Goal: Task Accomplishment & Management: Manage account settings

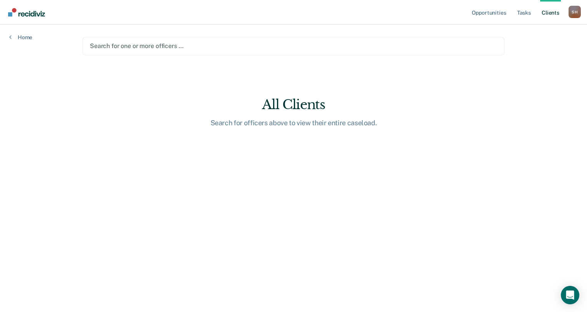
click at [553, 14] on link "Client s" at bounding box center [550, 12] width 21 height 25
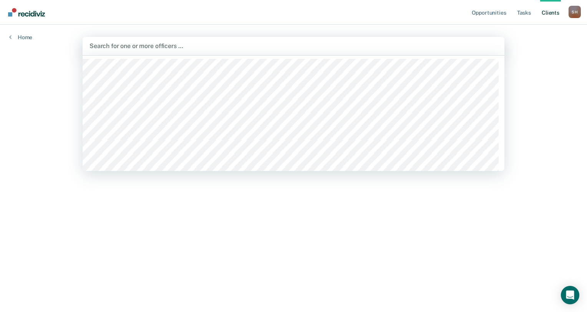
click at [131, 43] on div at bounding box center [294, 45] width 408 height 9
type input "anto"
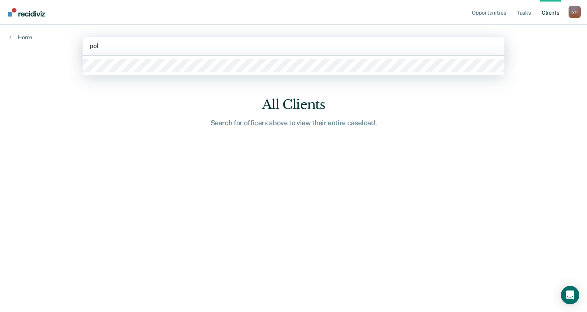
type input "polk"
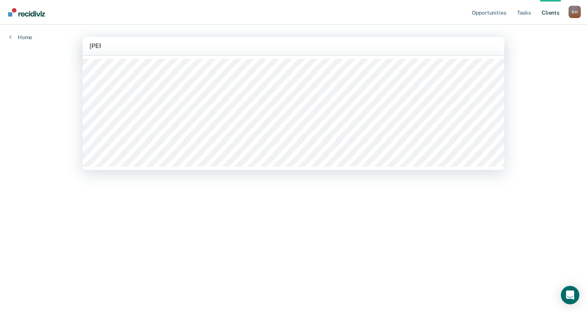
type input "kimi"
type input "sata"
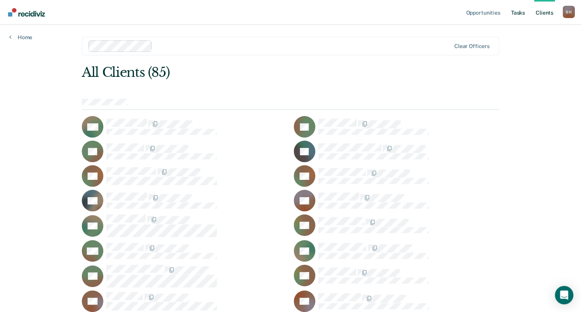
click at [518, 11] on link "Tasks" at bounding box center [518, 12] width 17 height 25
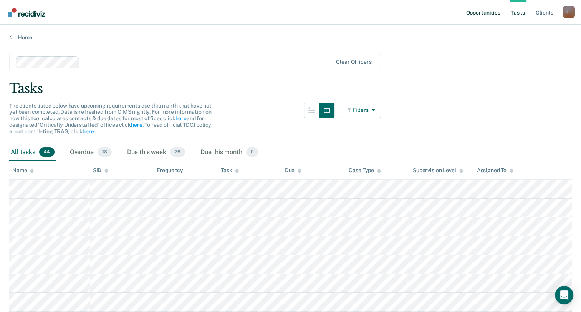
click at [483, 13] on link "Opportunities" at bounding box center [483, 12] width 37 height 25
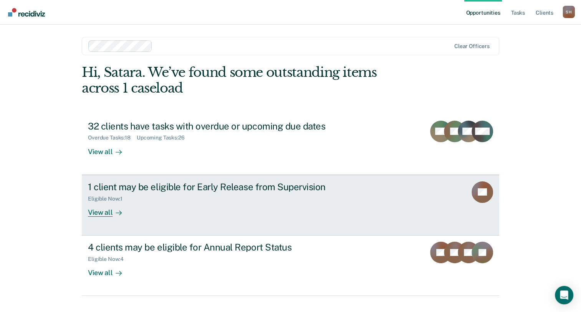
click at [103, 213] on div "View all" at bounding box center [109, 209] width 43 height 15
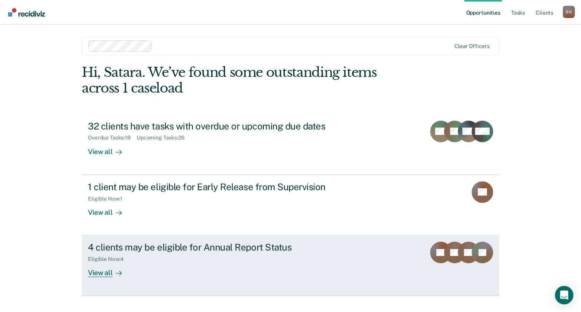
click at [136, 248] on div "4 clients may be eligible for Annual Report Status" at bounding box center [223, 247] width 270 height 11
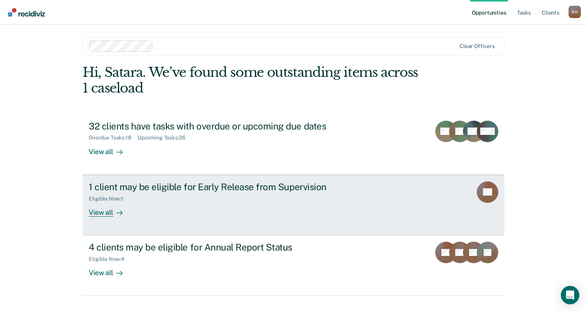
click at [223, 188] on div "1 client may be eligible for Early Release from Supervision" at bounding box center [224, 186] width 270 height 11
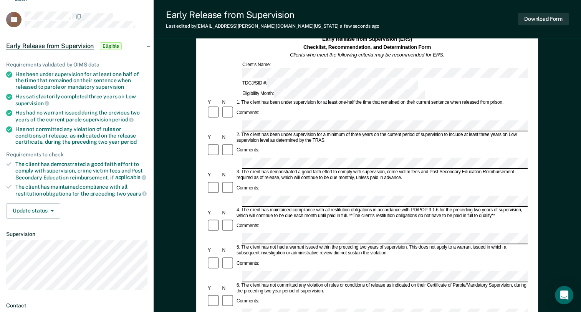
scroll to position [0, 6]
click at [533, 157] on div "Early Release from Supervision (ERS) Checklist, Recommendation, and Determinati…" at bounding box center [367, 248] width 342 height 446
click at [334, 179] on form "Early Release from Supervision (ERS) Checklist, Recommendation, and Determinati…" at bounding box center [367, 314] width 321 height 557
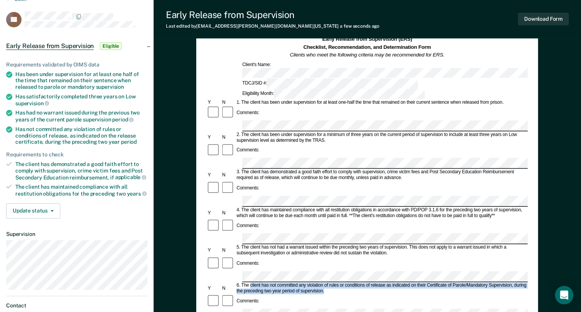
drag, startPoint x: 249, startPoint y: 222, endPoint x: 522, endPoint y: 231, distance: 272.5
click at [522, 282] on div "6. The client has not committed any violation of rules or conditions of release…" at bounding box center [382, 288] width 292 height 12
copy div "client has not committed any violation of rules or conditions of release as ind…"
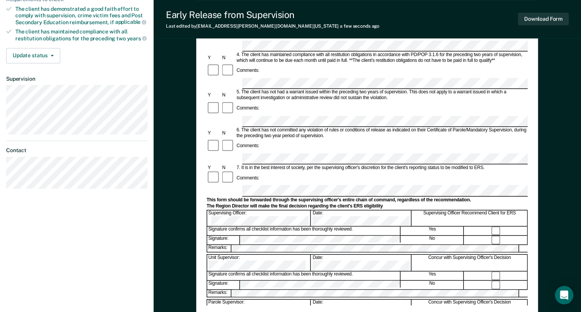
scroll to position [180, 0]
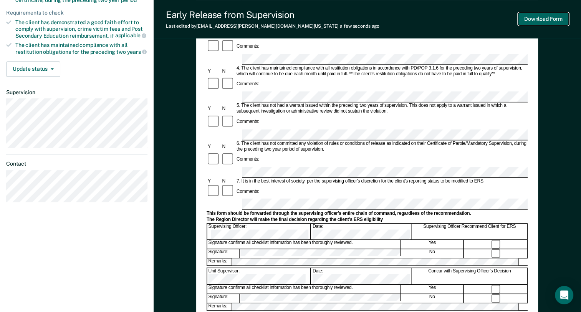
click at [537, 22] on button "Download Form" at bounding box center [543, 19] width 51 height 13
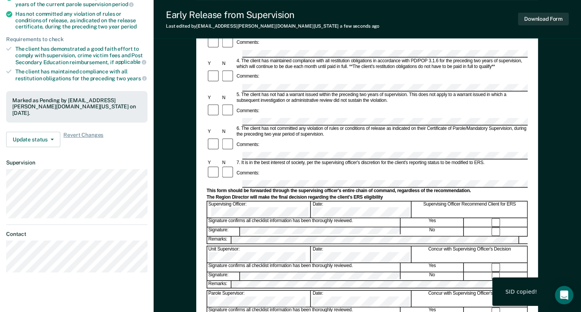
scroll to position [192, 0]
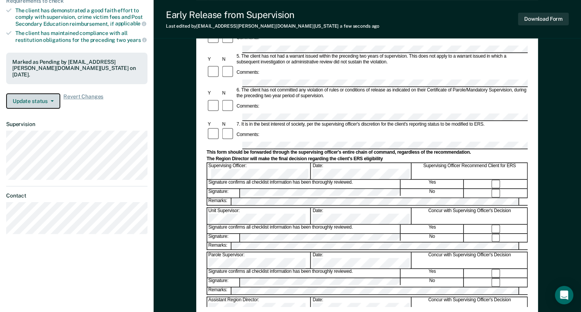
click at [51, 100] on button "Update status" at bounding box center [33, 100] width 54 height 15
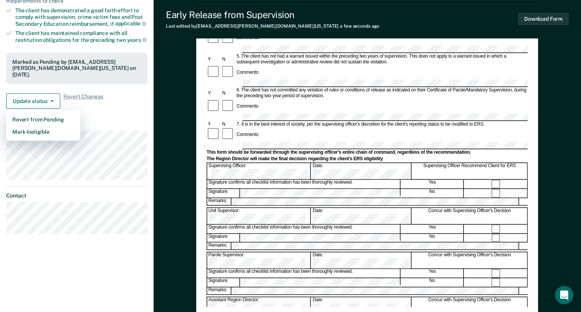
click at [109, 121] on dt "Supervision" at bounding box center [76, 124] width 141 height 7
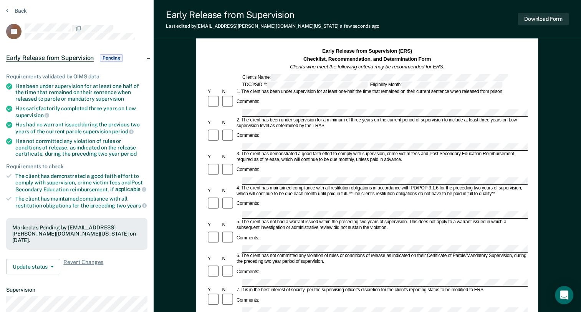
scroll to position [0, 0]
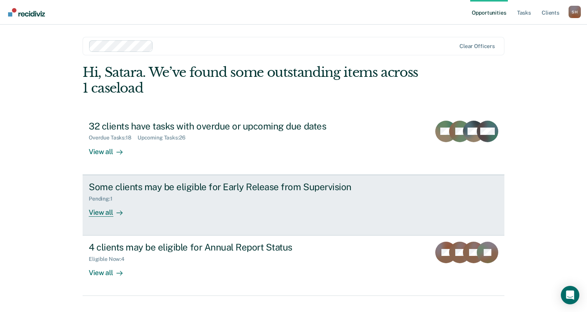
click at [219, 189] on div "Some clients may be eligible for Early Release from Supervision" at bounding box center [224, 186] width 270 height 11
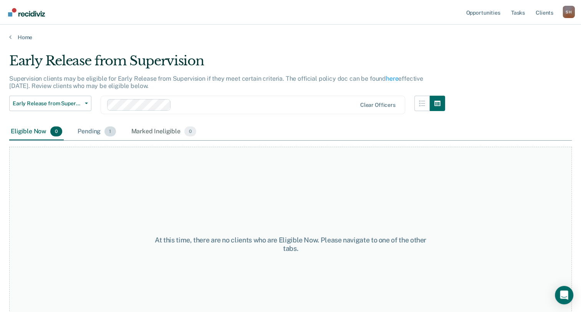
click at [87, 132] on div "Pending 1" at bounding box center [96, 131] width 41 height 17
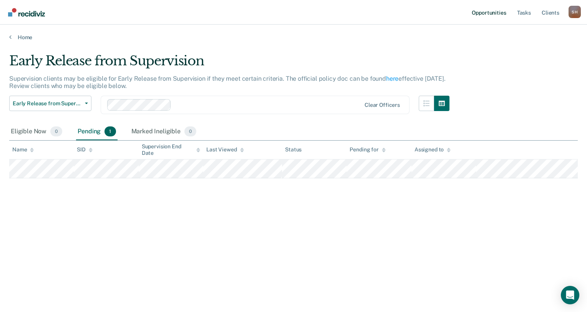
click at [499, 11] on link "Opportunities" at bounding box center [488, 12] width 37 height 25
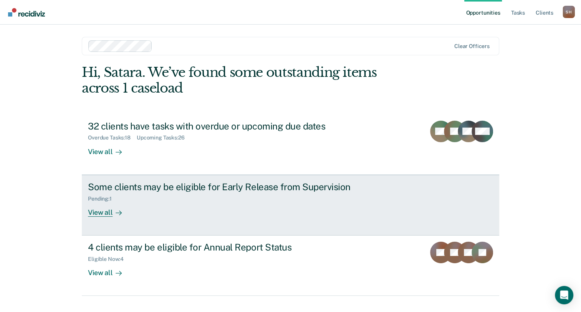
scroll to position [14, 0]
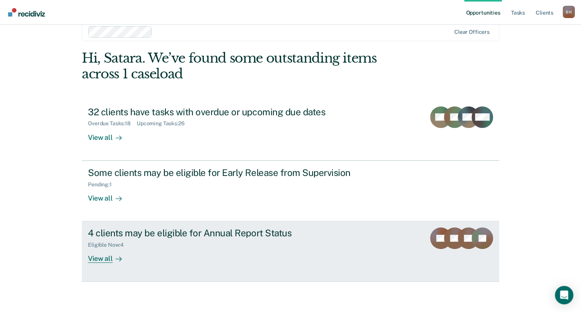
click at [186, 233] on div "4 clients may be eligible for Annual Report Status" at bounding box center [223, 232] width 270 height 11
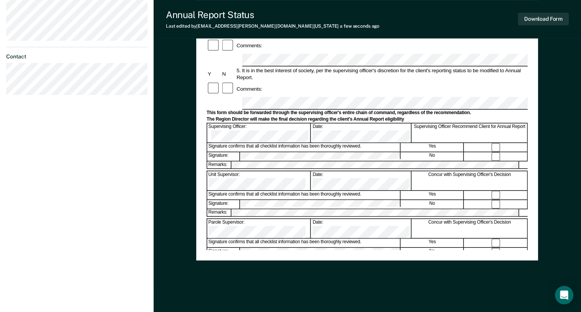
scroll to position [257, 0]
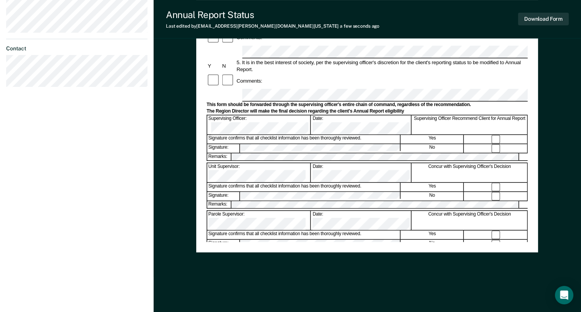
click at [299, 235] on div "Annual Reporting Checklist, Recommendation, and Determination Form Clients who …" at bounding box center [367, 29] width 321 height 425
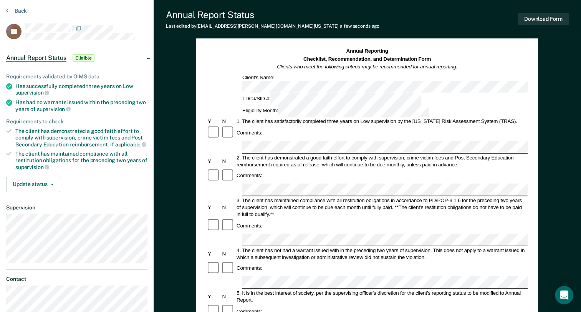
scroll to position [0, 0]
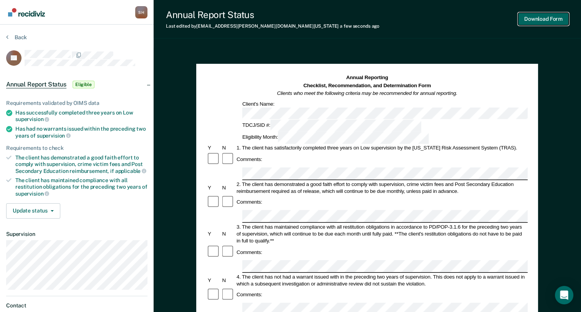
click at [534, 23] on button "Download Form" at bounding box center [543, 19] width 51 height 13
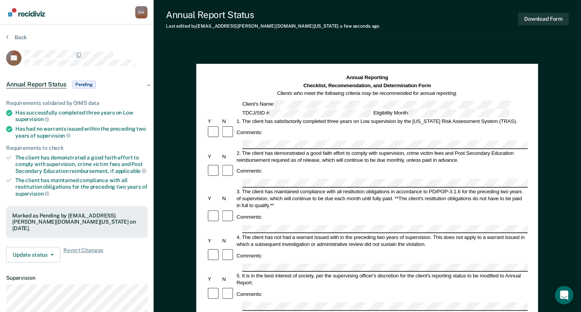
click at [23, 14] on img "Go to Recidiviz Home" at bounding box center [26, 12] width 37 height 8
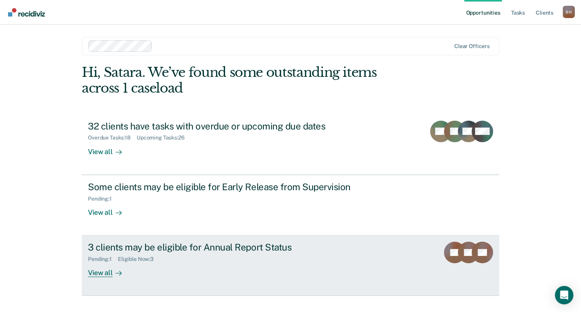
click at [188, 248] on div "3 clients may be eligible for Annual Report Status" at bounding box center [223, 247] width 270 height 11
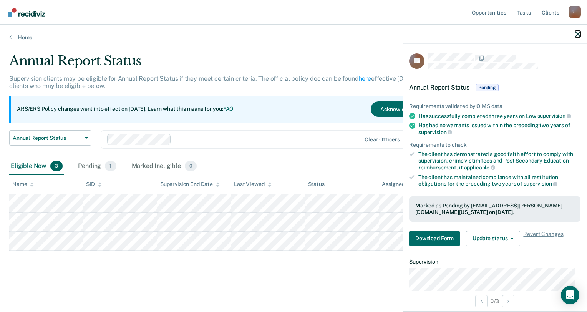
click at [580, 35] on icon "button" at bounding box center [577, 34] width 5 height 5
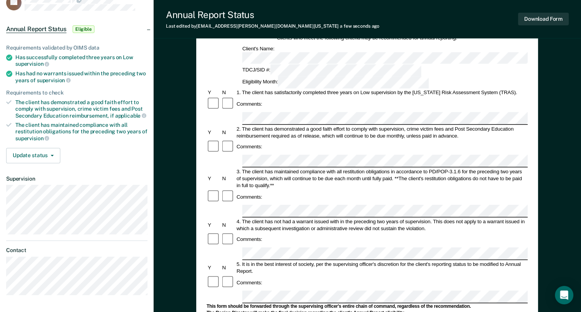
scroll to position [38, 0]
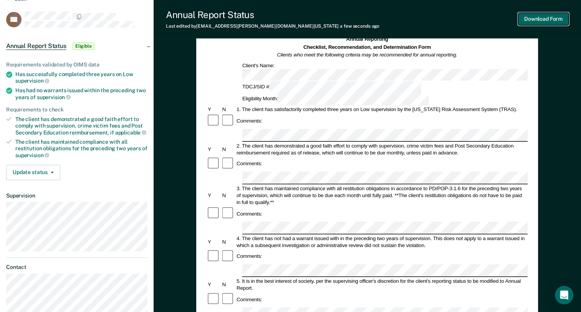
click at [529, 20] on button "Download Form" at bounding box center [543, 19] width 51 height 13
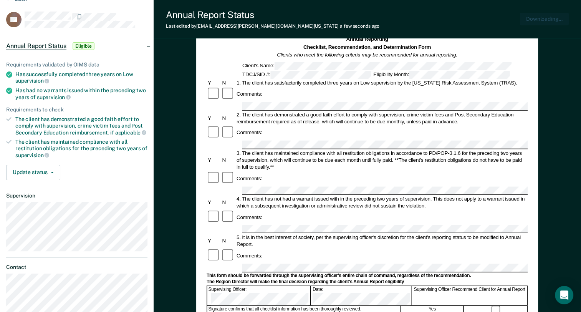
scroll to position [0, 0]
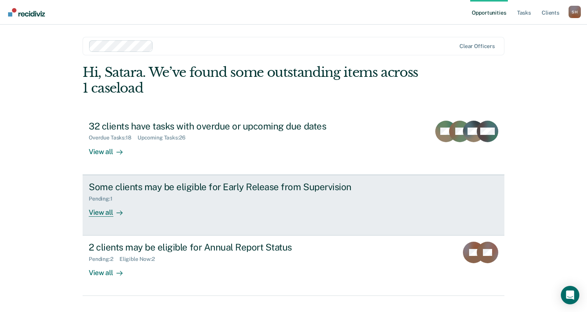
click at [222, 187] on div "Some clients may be eligible for Early Release from Supervision" at bounding box center [224, 186] width 270 height 11
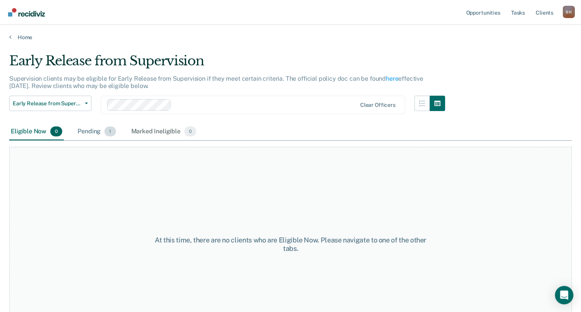
click at [100, 134] on div "Pending 1" at bounding box center [96, 131] width 41 height 17
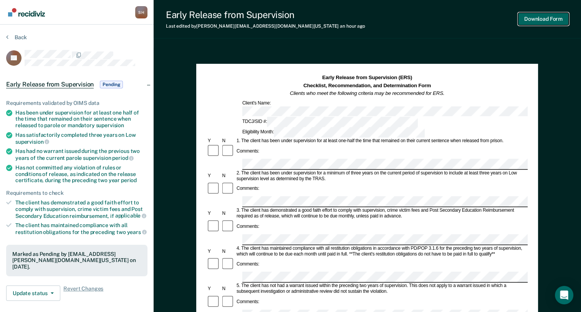
click at [534, 22] on button "Download Form" at bounding box center [543, 19] width 51 height 13
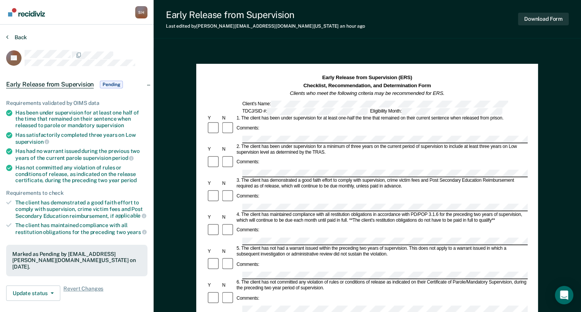
click at [11, 34] on section "Back ET Early Release from Supervision Pending Requirements validated by OIMS d…" at bounding box center [77, 233] width 154 height 417
click at [9, 39] on button "Back" at bounding box center [16, 37] width 21 height 7
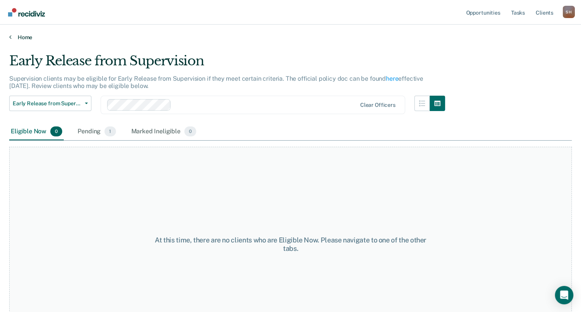
click at [22, 37] on link "Home" at bounding box center [290, 37] width 563 height 7
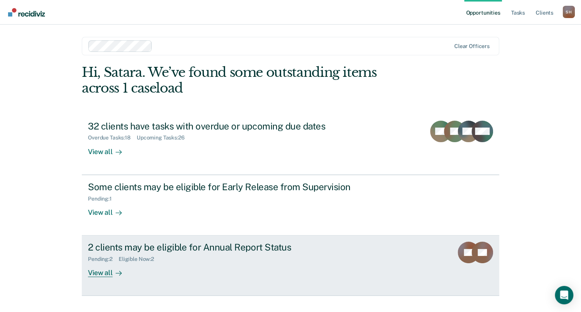
click at [206, 249] on div "2 clients may be eligible for Annual Report Status" at bounding box center [223, 247] width 270 height 11
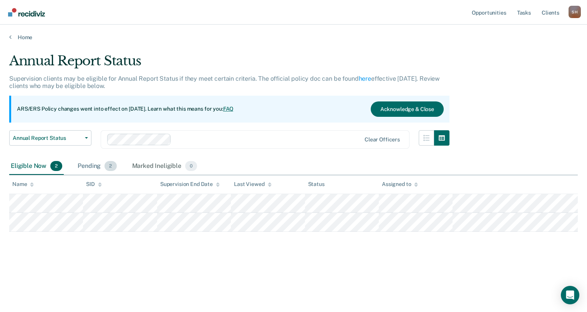
click at [106, 166] on span "2" at bounding box center [111, 166] width 12 height 10
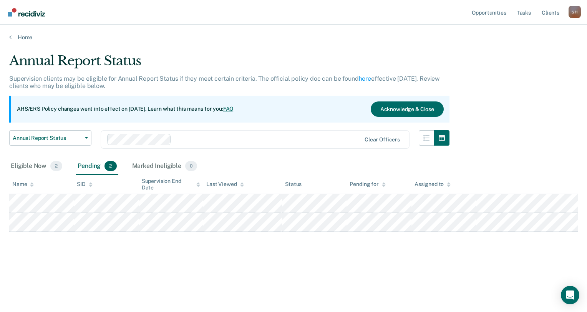
click at [112, 167] on span "2" at bounding box center [111, 166] width 12 height 10
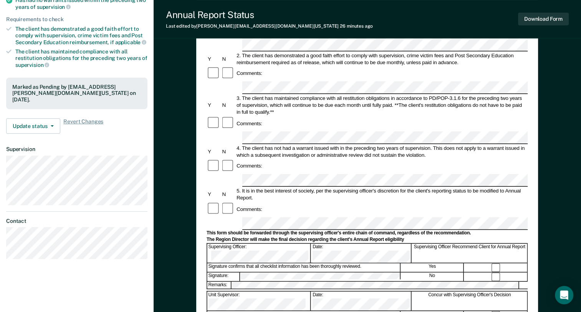
scroll to position [192, 0]
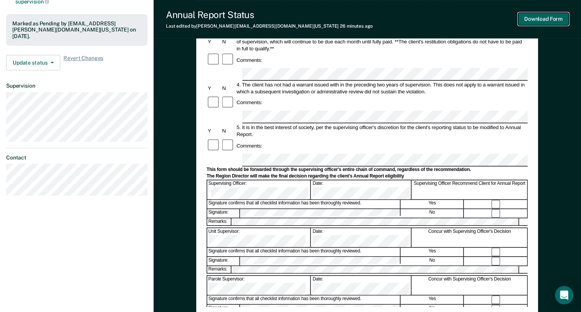
click at [536, 17] on button "Download Form" at bounding box center [543, 19] width 51 height 13
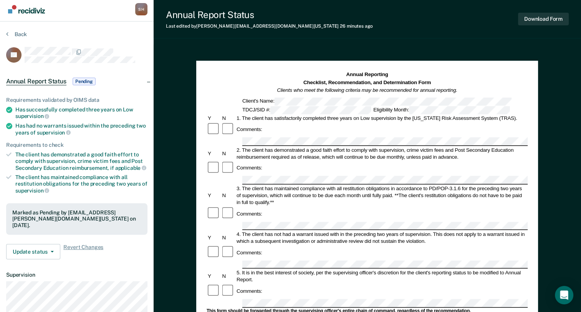
scroll to position [0, 0]
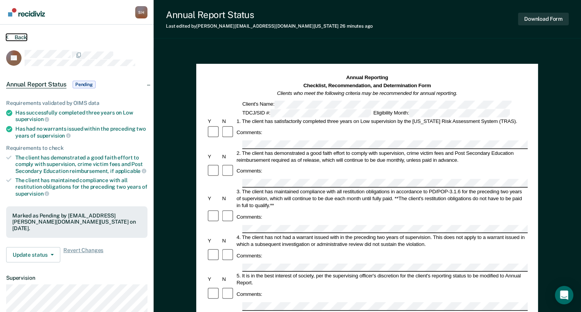
click at [20, 37] on button "Back" at bounding box center [16, 37] width 21 height 7
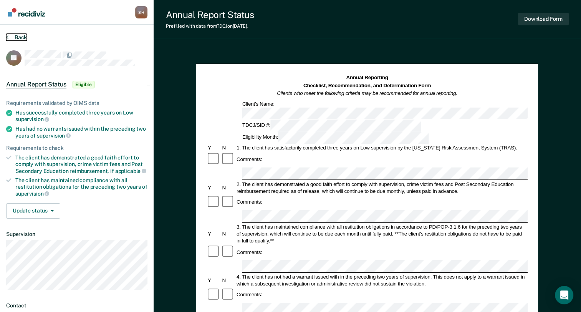
click at [10, 35] on button "Back" at bounding box center [16, 37] width 21 height 7
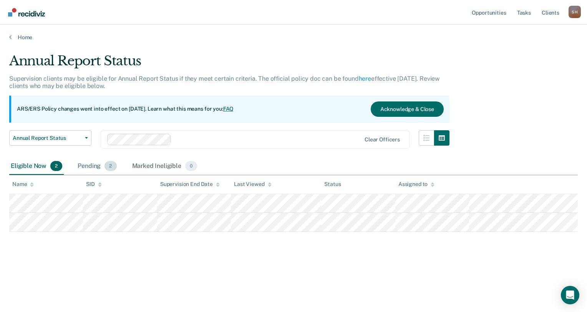
click at [108, 168] on span "2" at bounding box center [111, 166] width 12 height 10
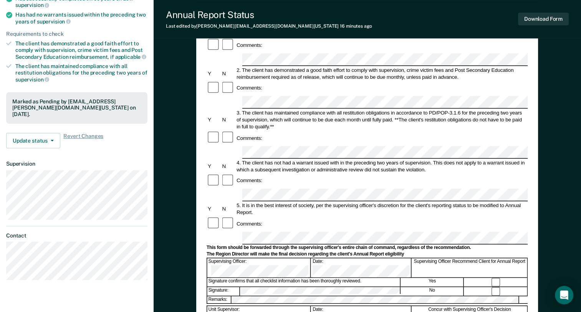
scroll to position [115, 0]
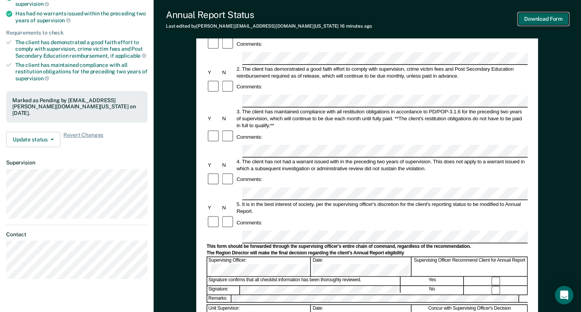
click at [535, 21] on button "Download Form" at bounding box center [543, 19] width 51 height 13
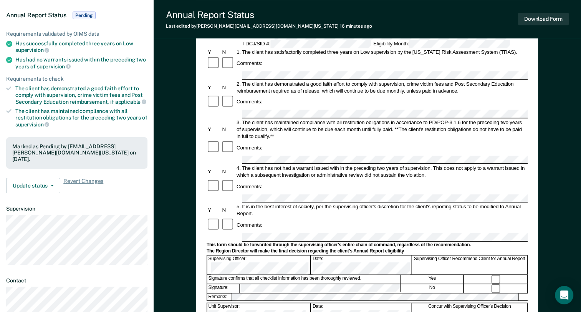
scroll to position [0, 0]
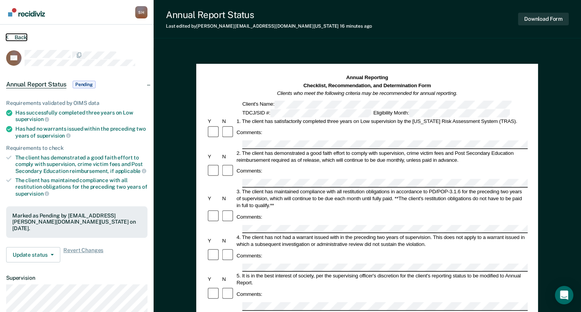
click at [18, 37] on button "Back" at bounding box center [16, 37] width 21 height 7
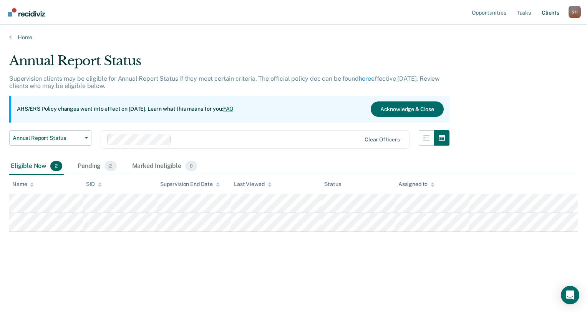
click at [549, 11] on link "Client s" at bounding box center [550, 12] width 21 height 25
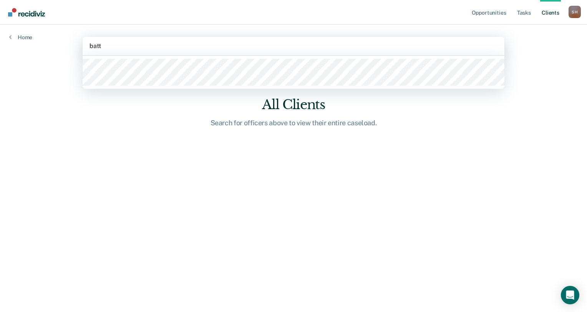
type input "batts"
type input "mcgr"
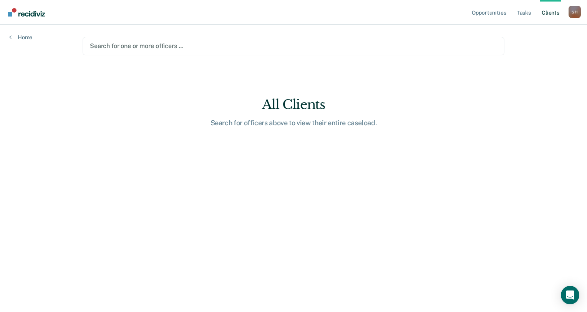
click at [138, 45] on div at bounding box center [293, 45] width 407 height 9
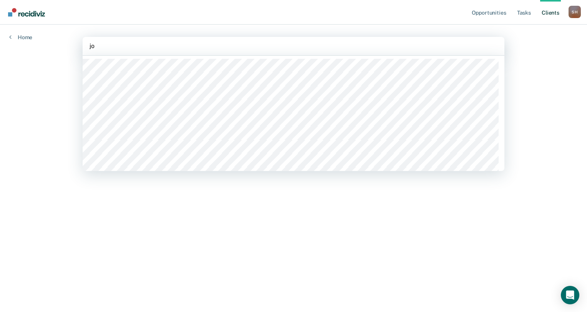
type input "j"
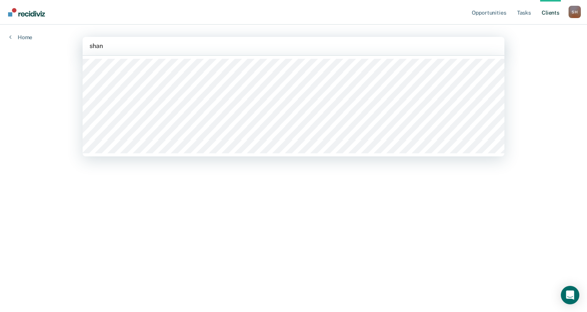
type input "shann"
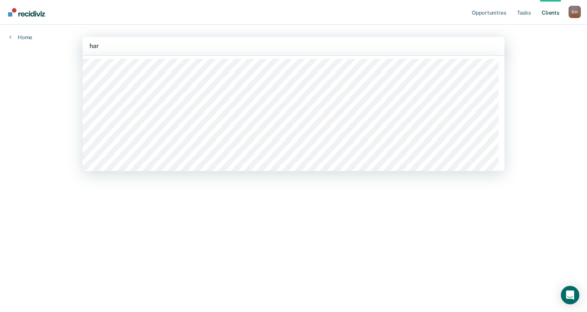
type input "hark"
type input "brown"
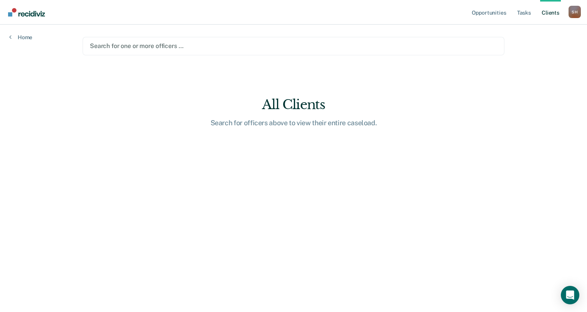
click at [114, 43] on div at bounding box center [293, 45] width 407 height 9
click at [113, 43] on div at bounding box center [293, 45] width 407 height 9
drag, startPoint x: 145, startPoint y: 46, endPoint x: 148, endPoint y: 41, distance: 5.9
click at [145, 45] on div at bounding box center [293, 45] width 407 height 9
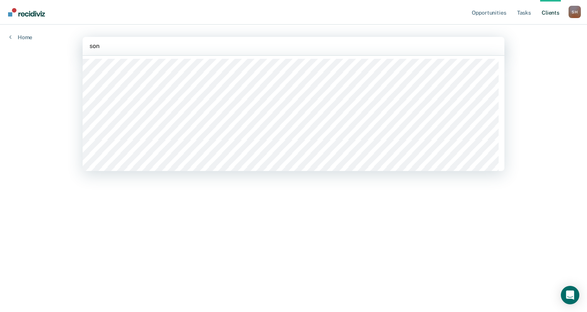
type input "sony"
click at [144, 46] on div at bounding box center [294, 45] width 408 height 9
type input "trae"
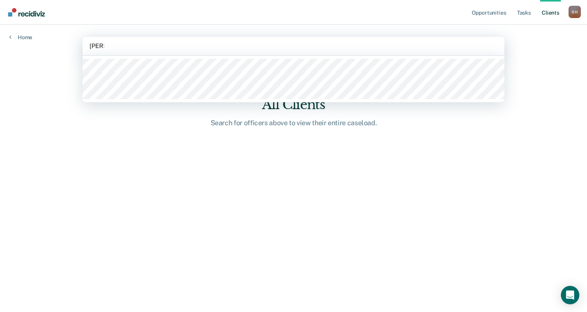
type input "brady"
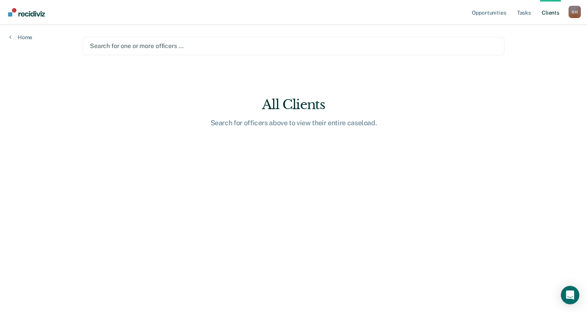
click at [131, 45] on div at bounding box center [293, 45] width 407 height 9
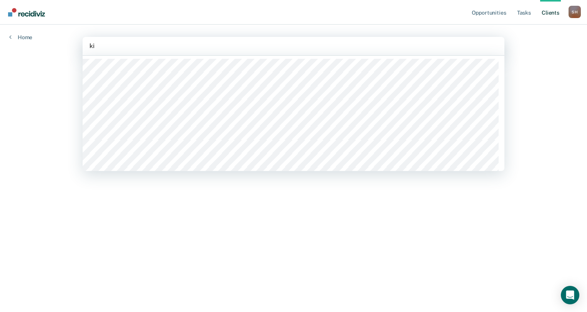
type input "kim"
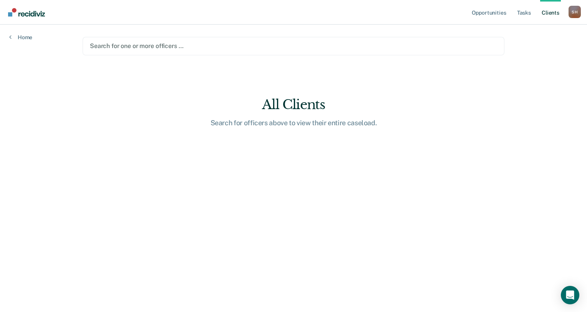
click at [92, 47] on div at bounding box center [293, 45] width 407 height 9
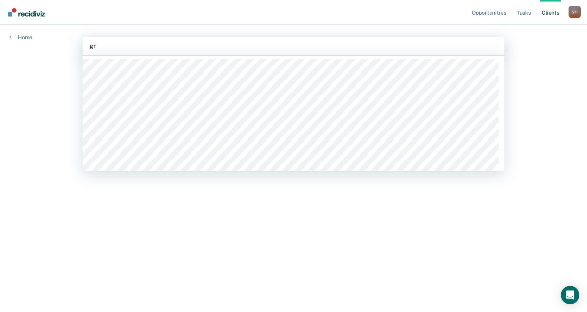
type input "gra"
type input "toni"
